Goal: Navigation & Orientation: Go to known website

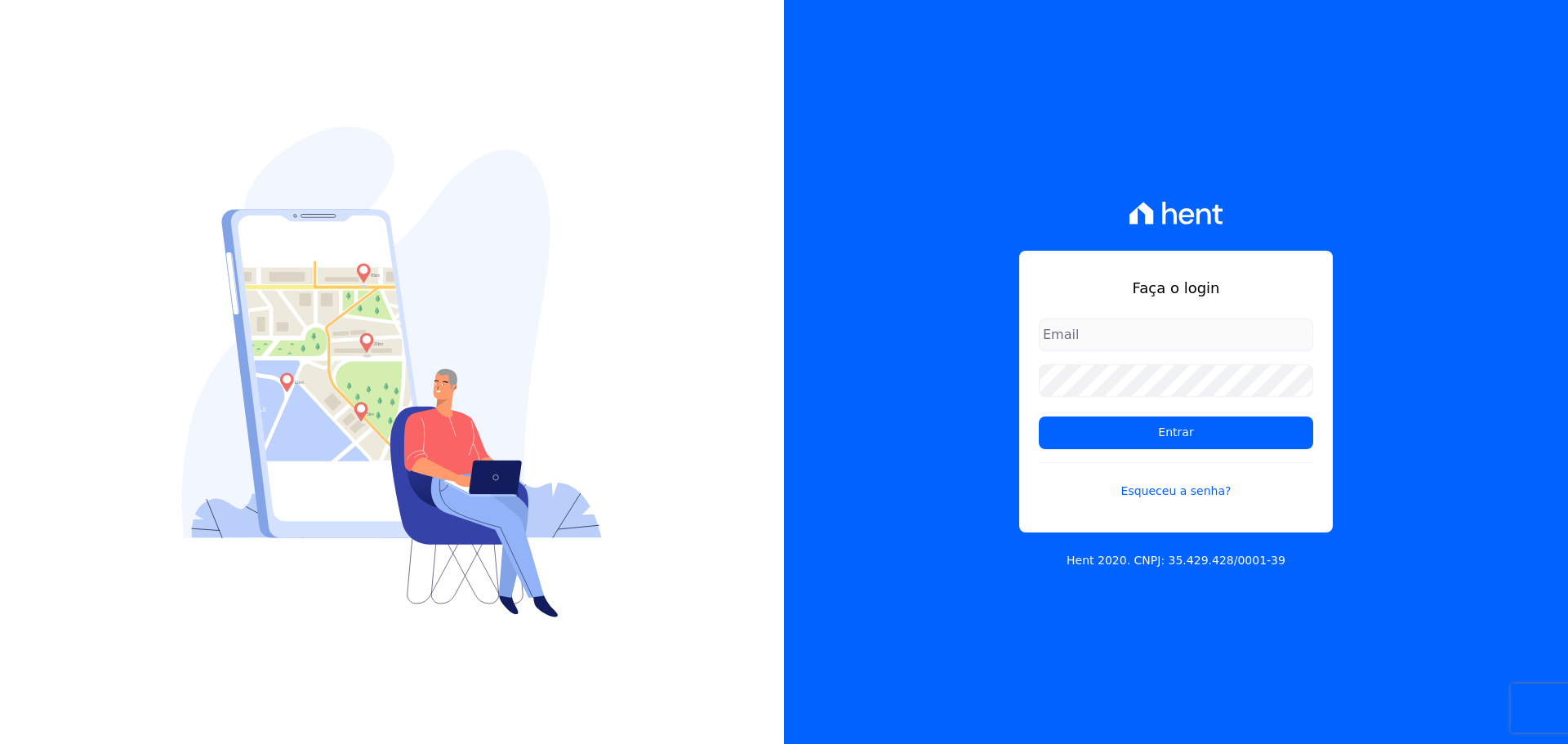
click at [1120, 339] on input "email" at bounding box center [1176, 335] width 274 height 32
type input "raquel.pradie@porto5.com.br"
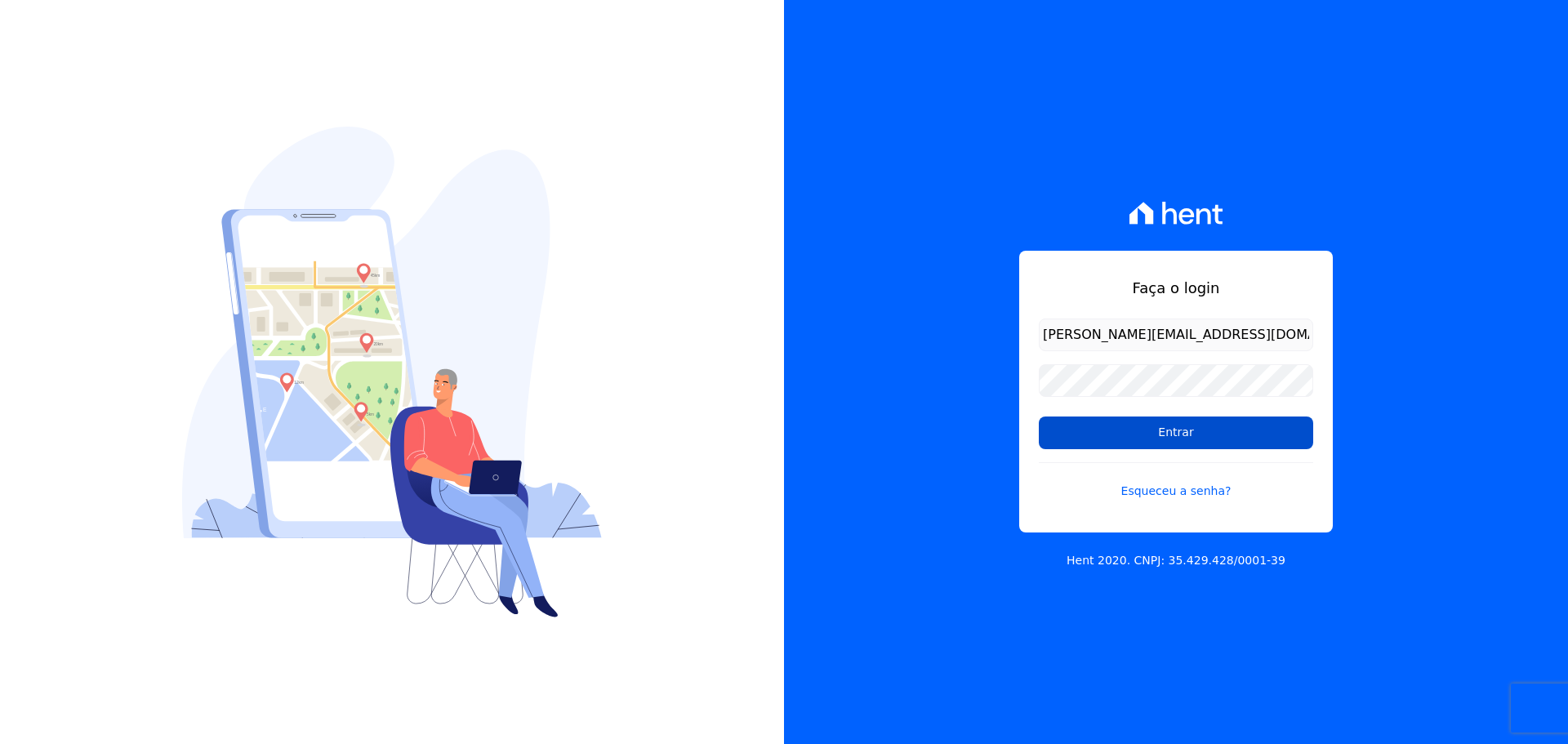
click at [1153, 436] on input "Entrar" at bounding box center [1176, 433] width 274 height 32
